Goal: Check status: Check status

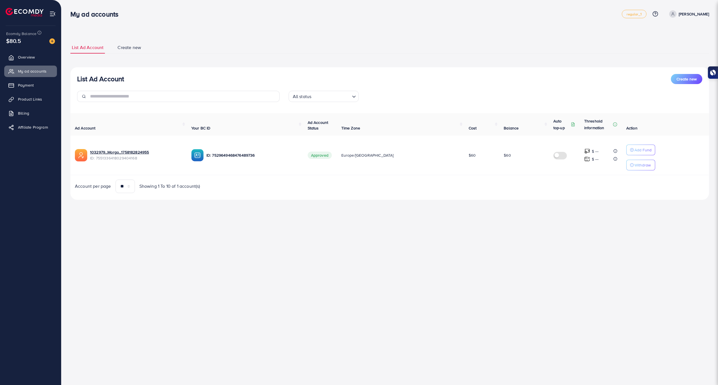
click at [463, 273] on div "My ad accounts regular_1 Help Center Contact Support Plans and Pricing Term and…" at bounding box center [359, 192] width 718 height 385
click at [129, 150] on link "1032979_Morgo_1758182824955" at bounding box center [136, 152] width 92 height 6
click at [141, 152] on link "1032979_Morgo_1758182824955" at bounding box center [136, 152] width 92 height 6
